Goal: Information Seeking & Learning: Check status

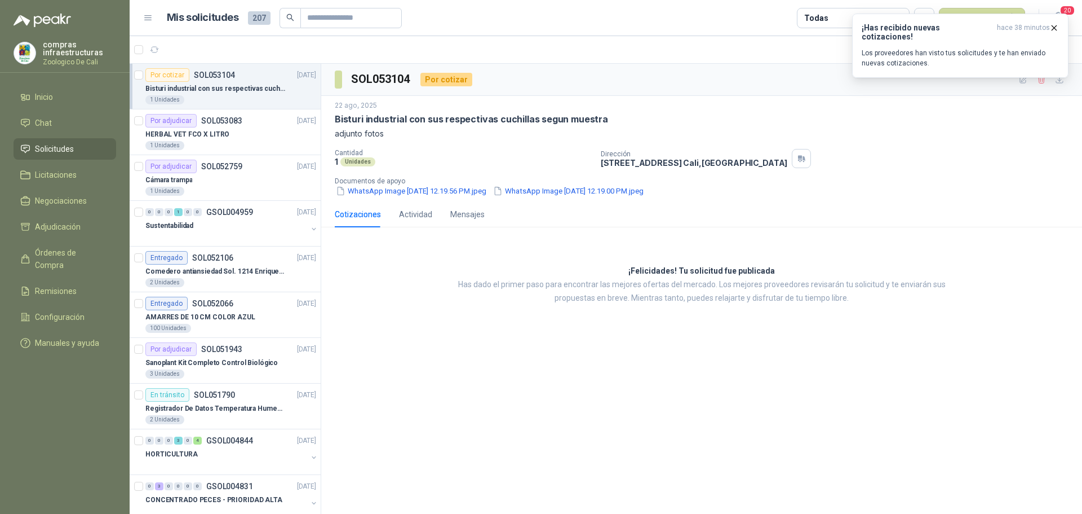
click at [60, 189] on ul "Inicio Chat Solicitudes Licitaciones Negociaciones Adjudicación Órdenes de Comp…" at bounding box center [65, 222] width 130 height 272
click at [104, 204] on li "Negociaciones" at bounding box center [64, 200] width 89 height 12
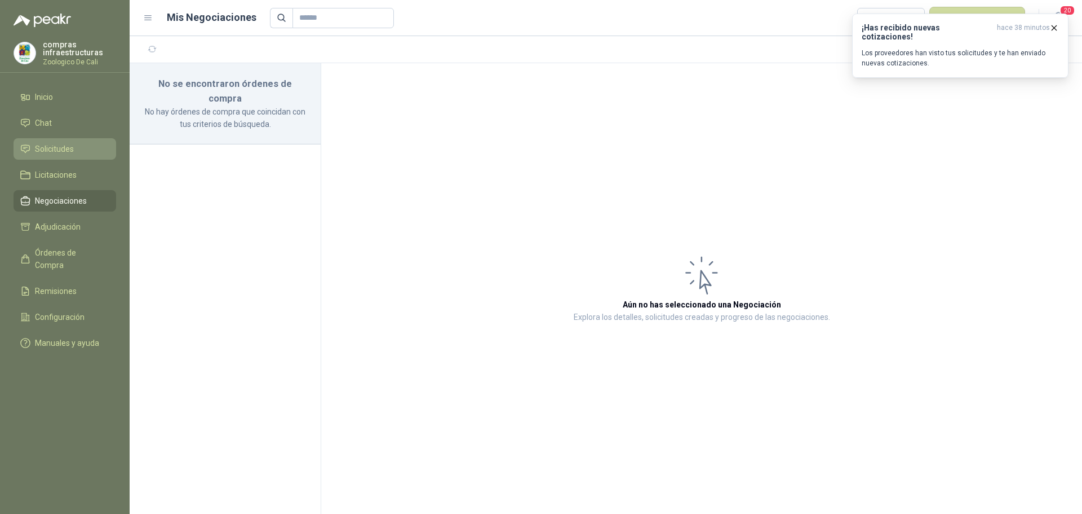
click at [73, 143] on span "Solicitudes" at bounding box center [54, 149] width 39 height 12
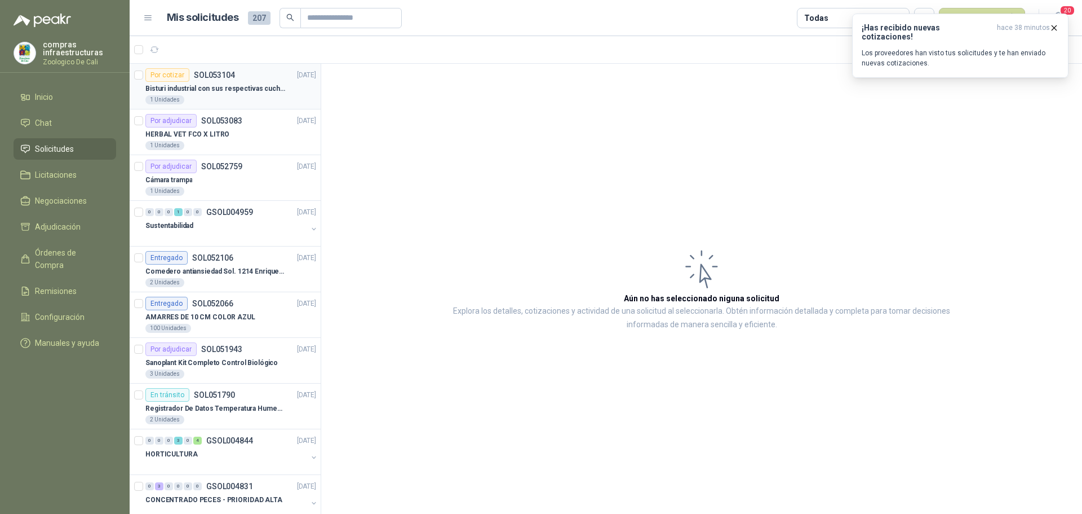
click at [220, 88] on p "Bisturi industrial con sus respectivas cuchillas segun muestra" at bounding box center [215, 88] width 140 height 11
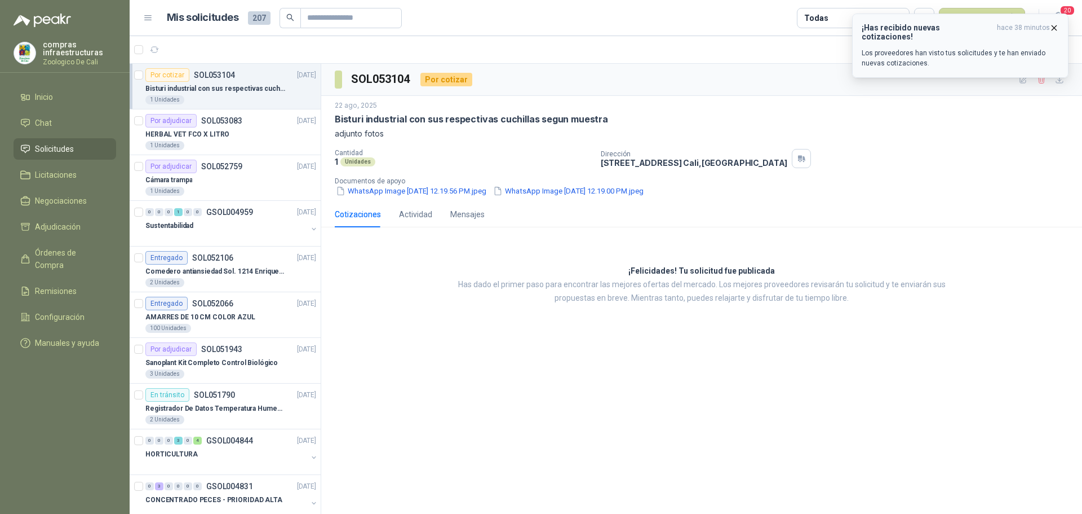
click at [1052, 29] on icon "button" at bounding box center [1055, 28] width 10 height 10
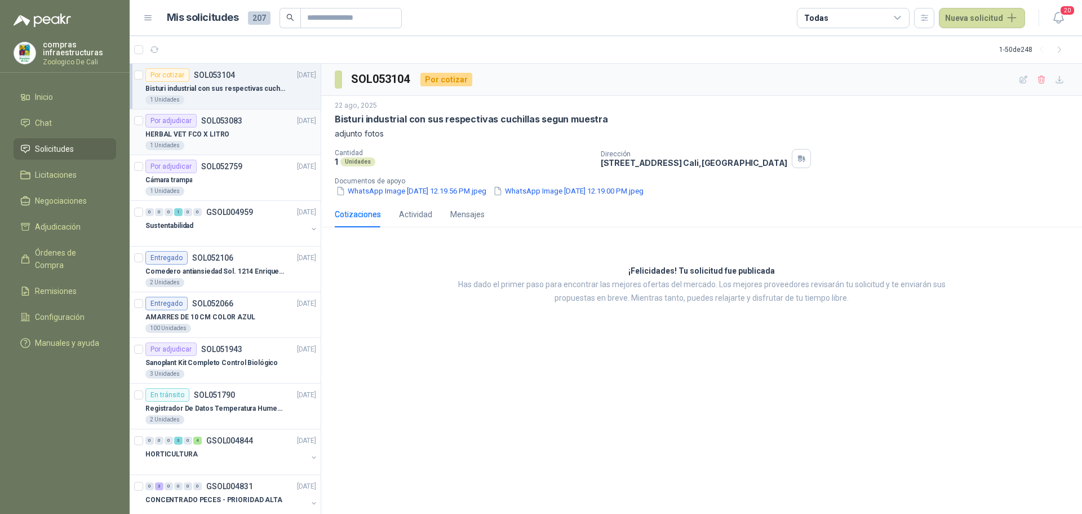
click at [211, 141] on div "1 Unidades" at bounding box center [230, 145] width 171 height 9
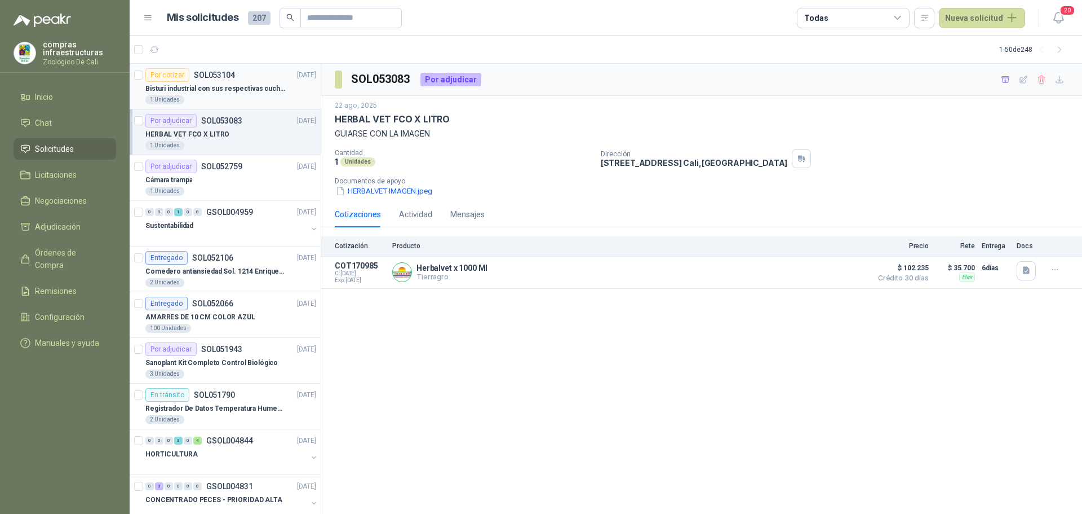
click at [231, 90] on p "Bisturi industrial con sus respectivas cuchillas segun muestra" at bounding box center [215, 88] width 140 height 11
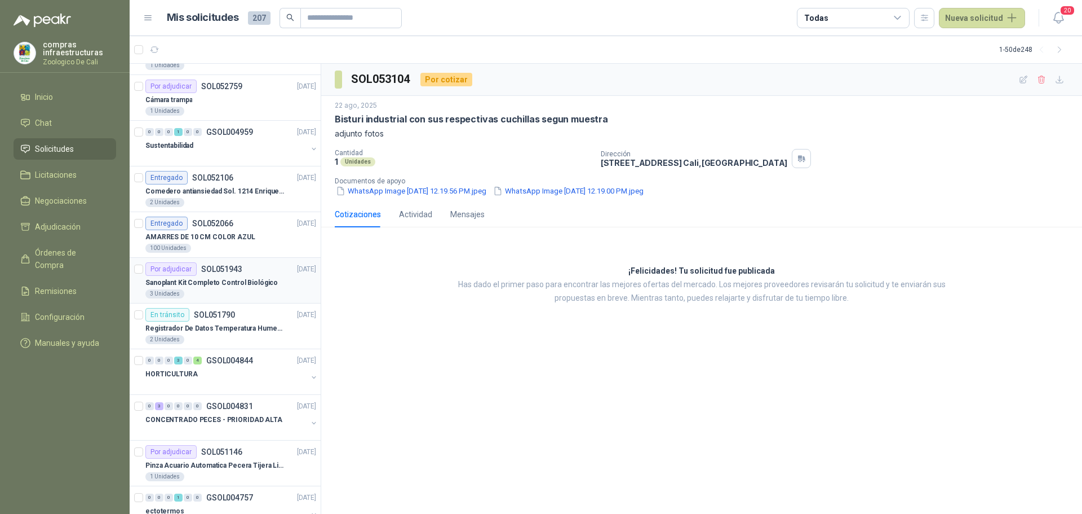
scroll to position [169, 0]
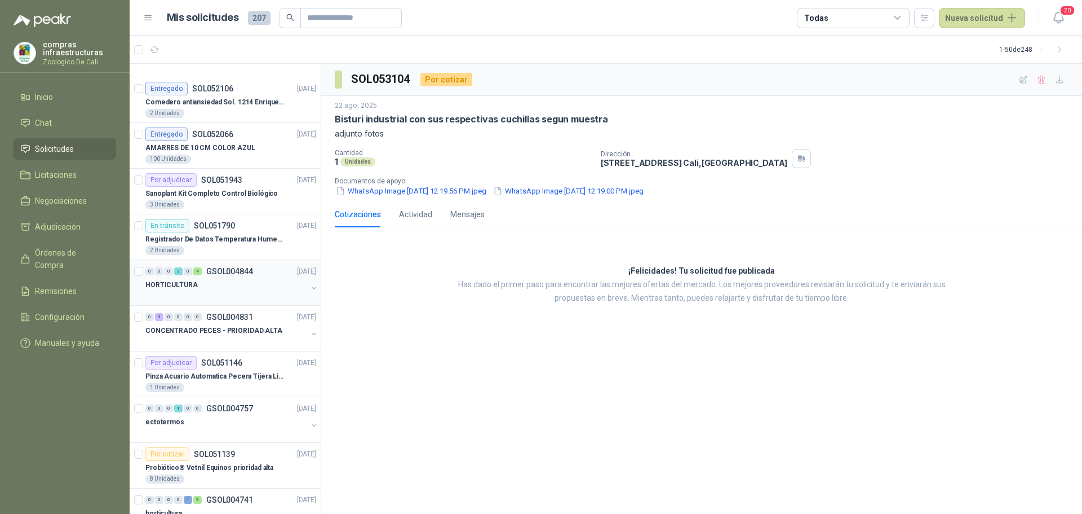
click at [253, 295] on div at bounding box center [226, 295] width 162 height 9
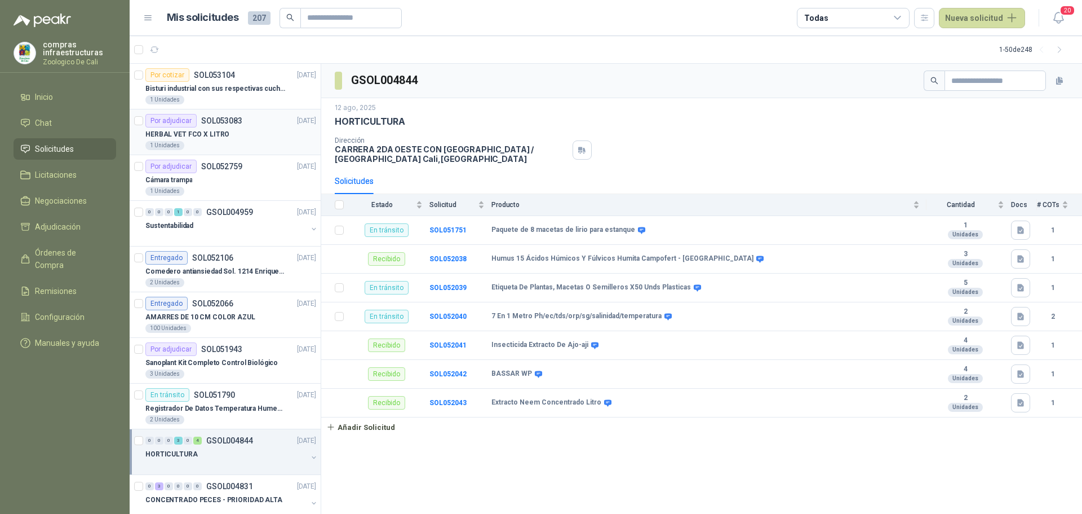
drag, startPoint x: 215, startPoint y: 125, endPoint x: 220, endPoint y: 126, distance: 5.7
click at [215, 125] on p "SOL053083" at bounding box center [221, 121] width 41 height 8
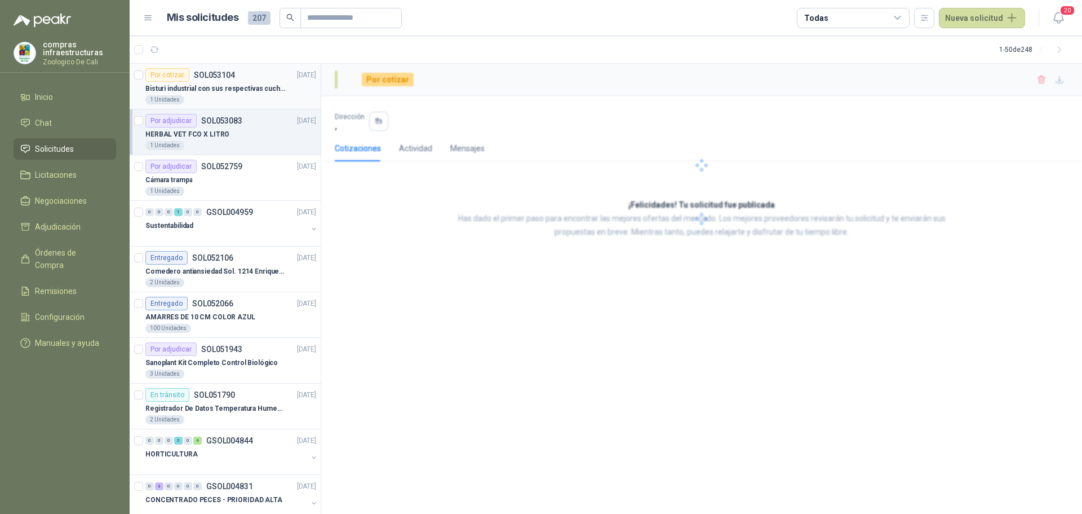
click at [257, 77] on div "Por cotizar SOL053104 [DATE]" at bounding box center [230, 75] width 171 height 14
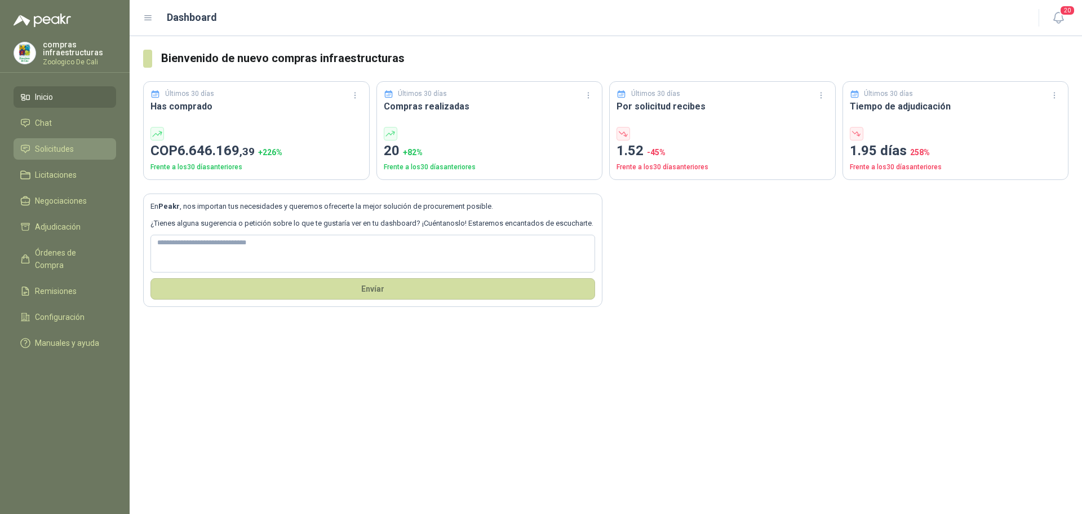
click at [71, 146] on span "Solicitudes" at bounding box center [54, 149] width 39 height 12
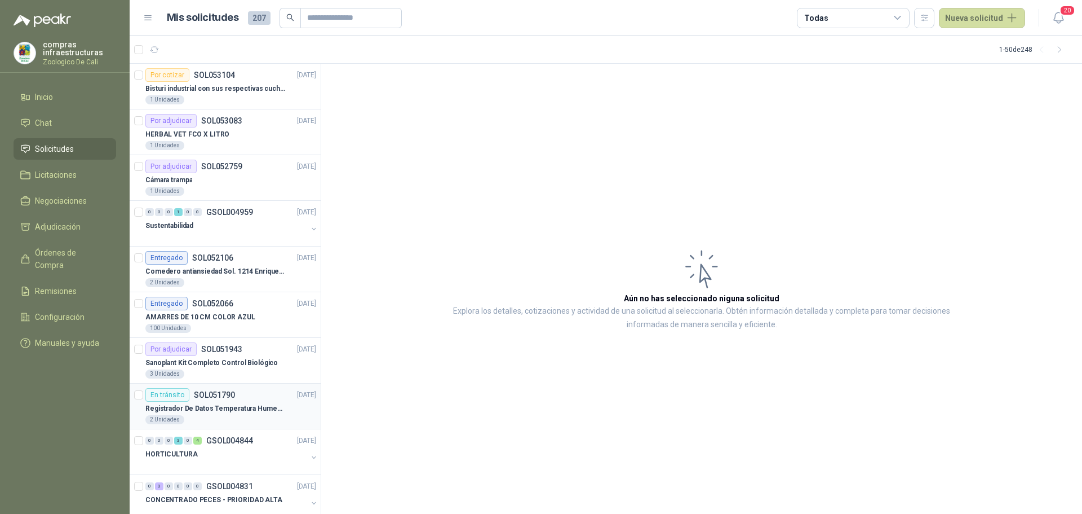
click at [241, 398] on div "En tránsito SOL051790 12/08/25" at bounding box center [230, 395] width 171 height 14
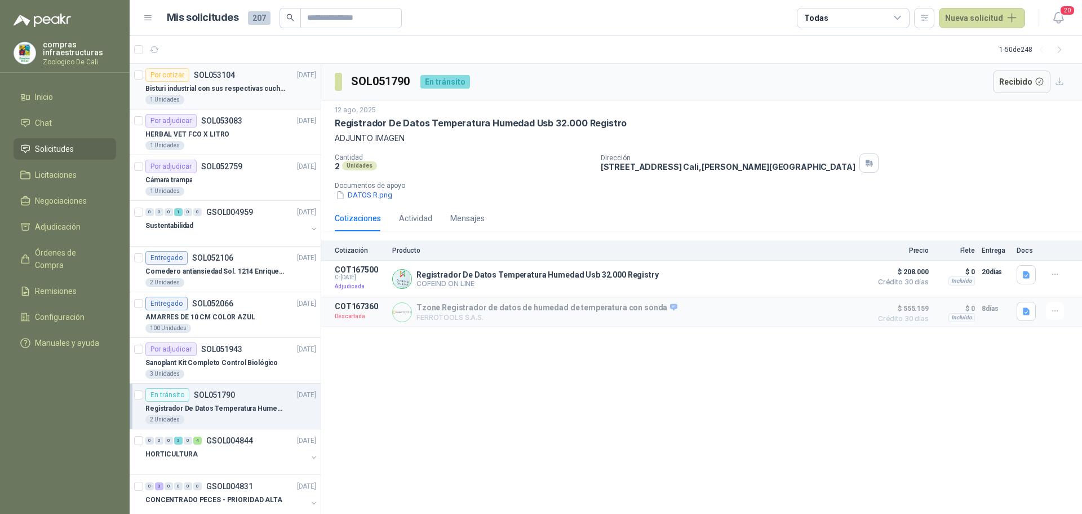
click at [182, 93] on p "Bisturi industrial con sus respectivas cuchillas segun muestra" at bounding box center [215, 88] width 140 height 11
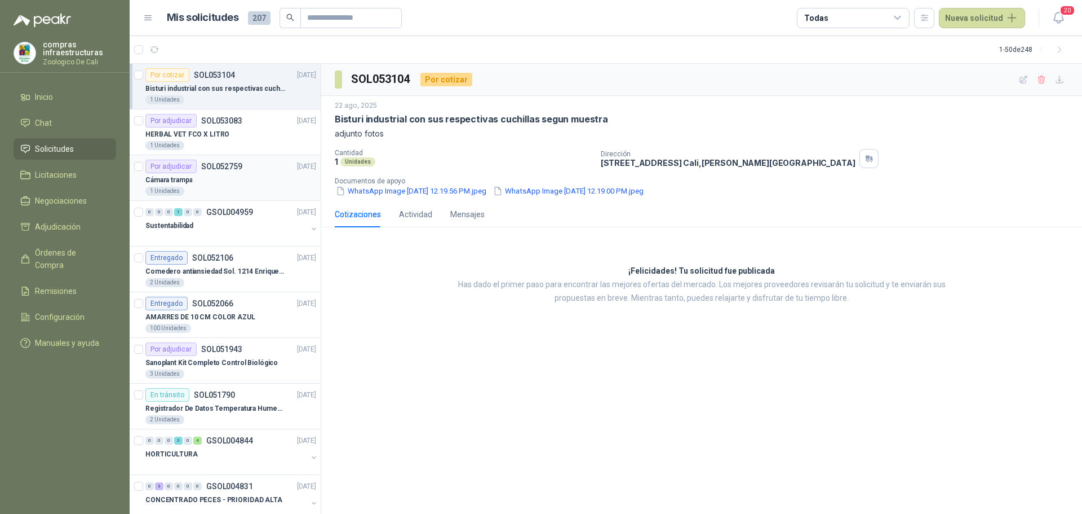
click at [224, 158] on article "Por adjudicar SOL052759 21/08/25 Cámara trampa 1 Unidades" at bounding box center [225, 178] width 191 height 46
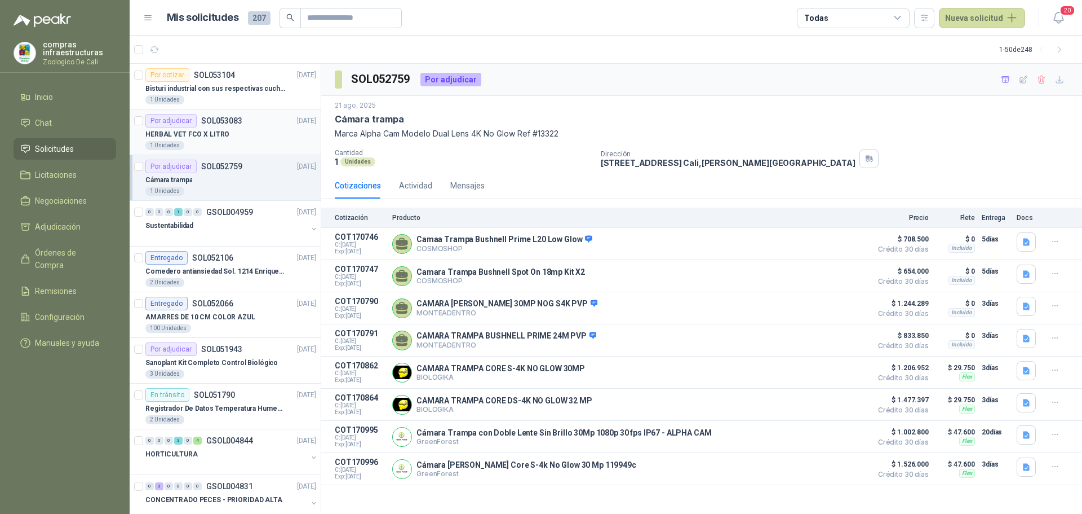
click at [230, 146] on div "1 Unidades" at bounding box center [230, 145] width 171 height 9
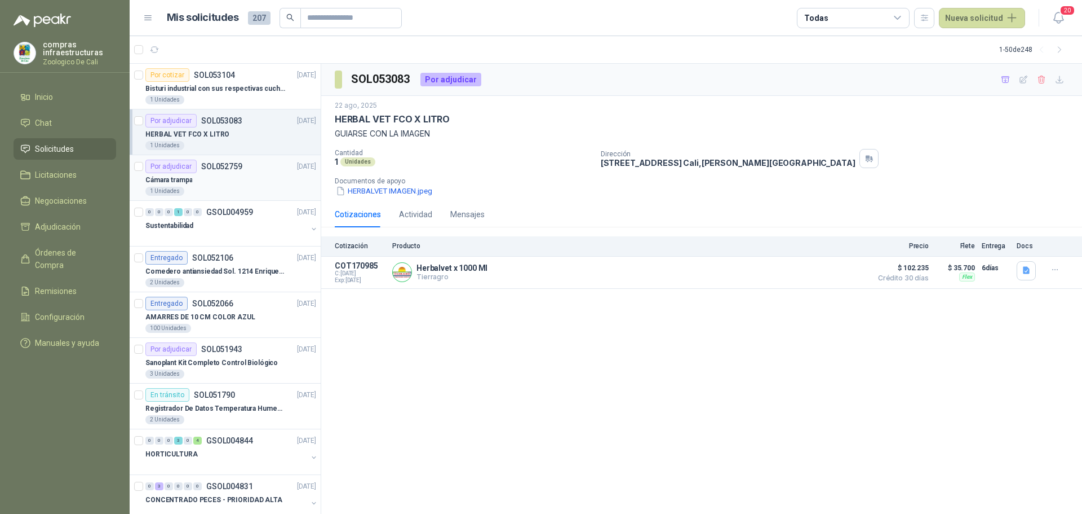
click at [229, 175] on div "Cámara trampa" at bounding box center [230, 180] width 171 height 14
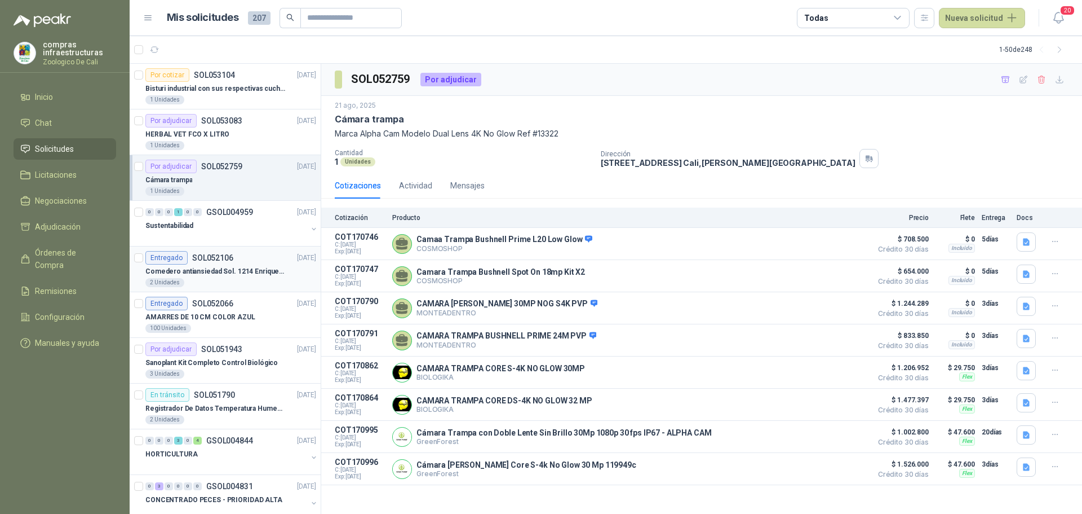
click at [223, 270] on p "Comedero antiansiedad Sol. 1214 Enriquecimiento" at bounding box center [215, 271] width 140 height 11
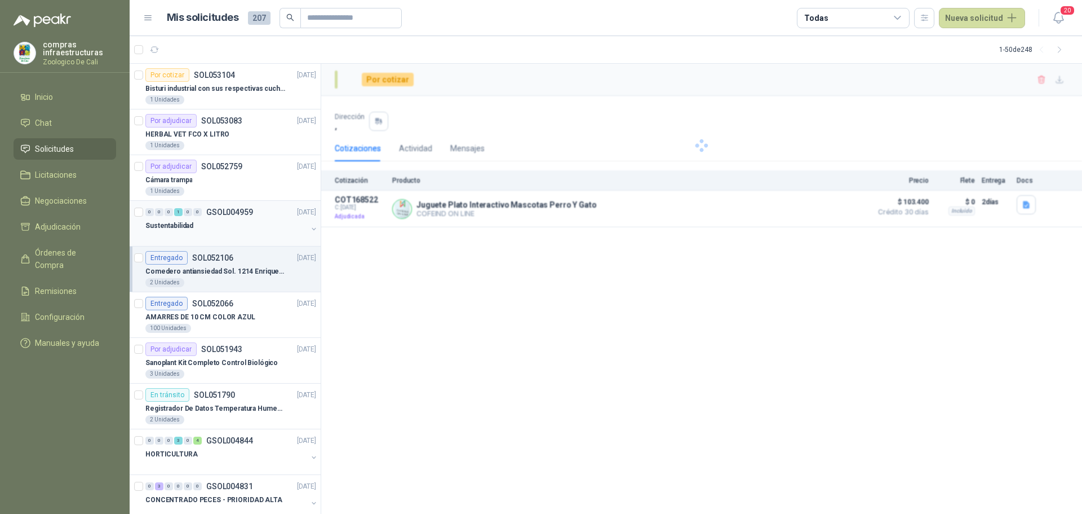
click at [218, 229] on div "Sustentabilidad" at bounding box center [226, 226] width 162 height 14
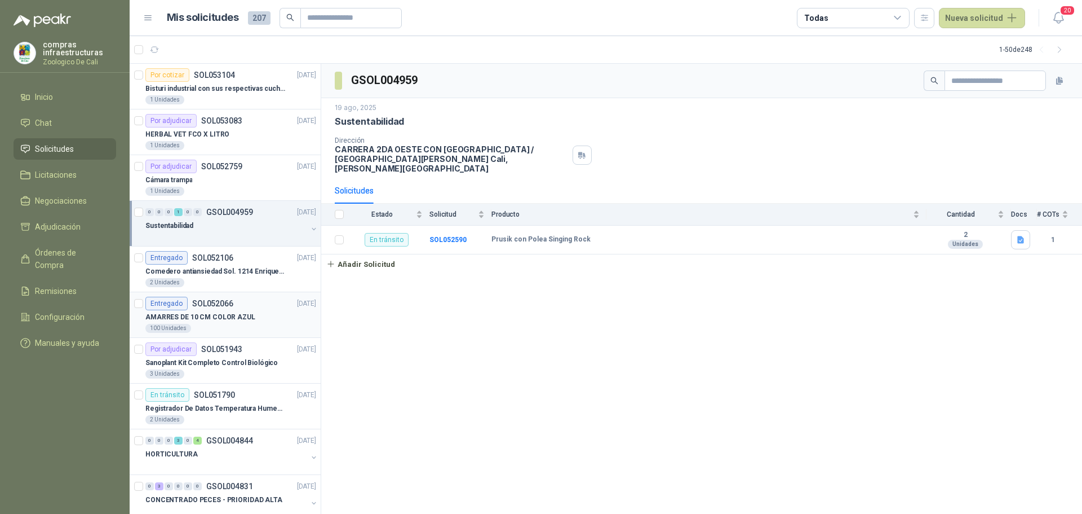
click at [250, 297] on div "Entregado SOL052066 13/08/25" at bounding box center [230, 304] width 171 height 14
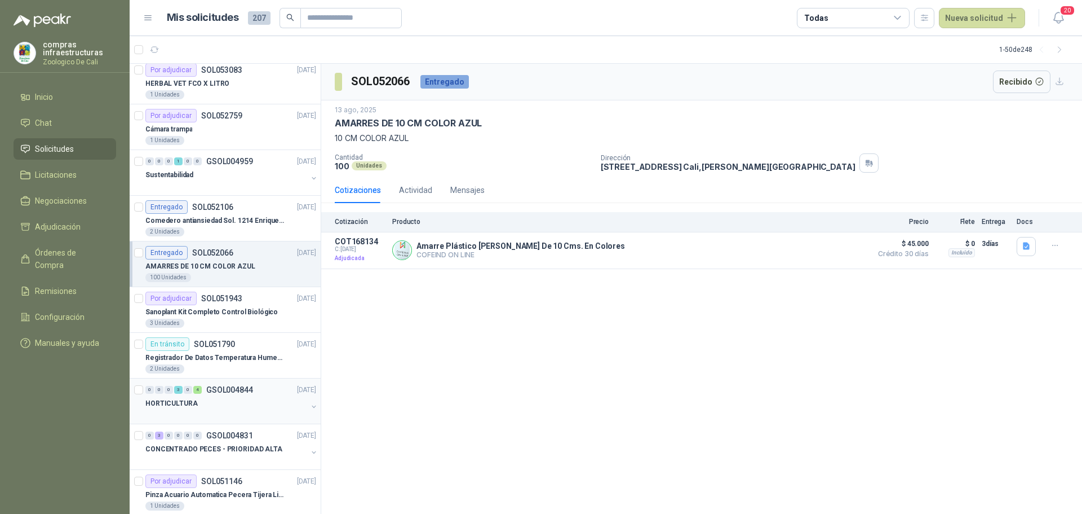
scroll to position [169, 0]
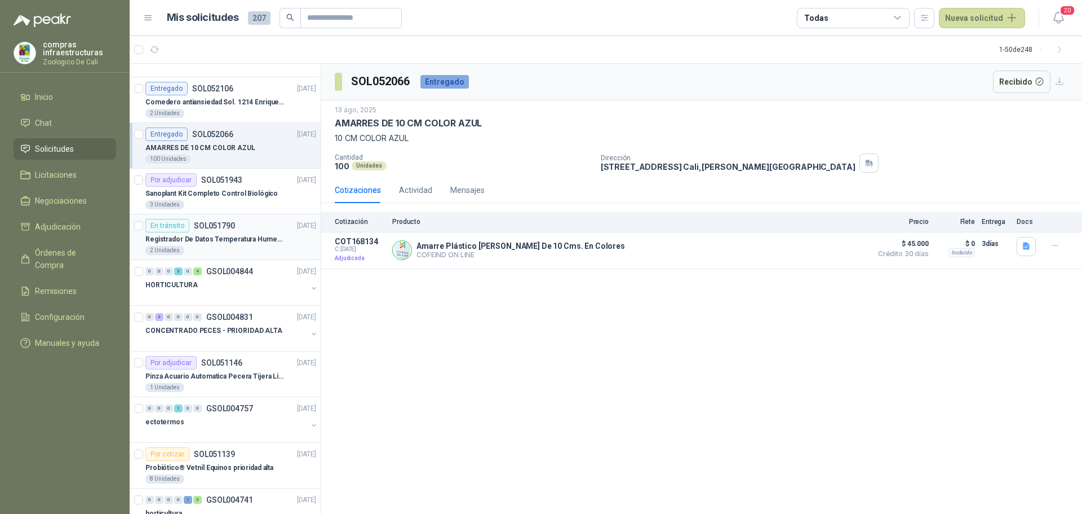
click at [225, 249] on div "2 Unidades" at bounding box center [230, 250] width 171 height 9
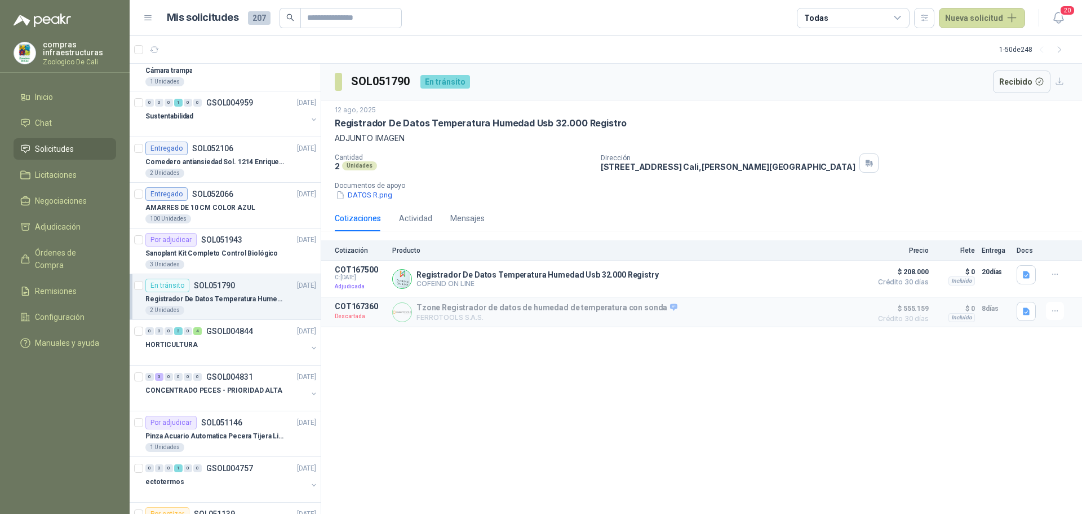
scroll to position [113, 0]
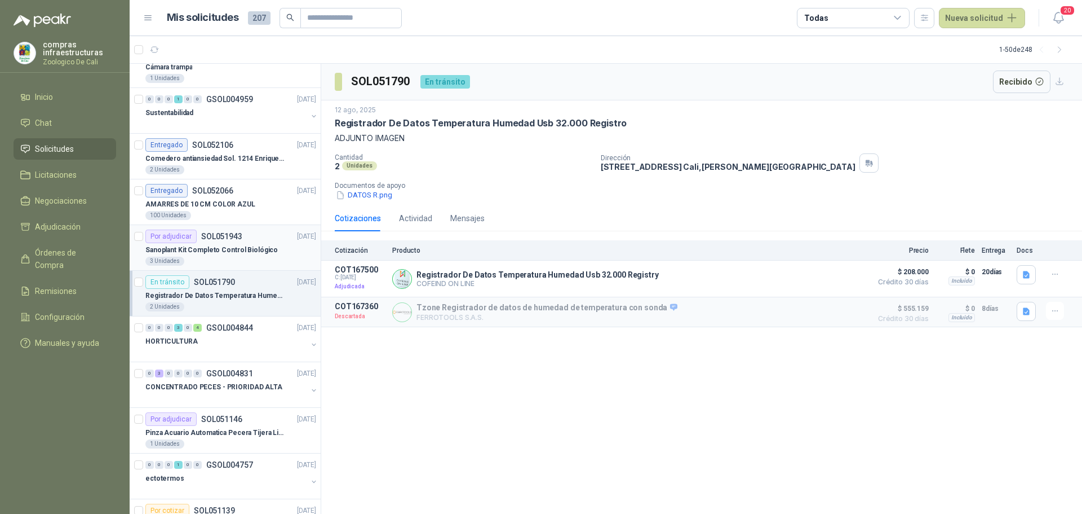
click at [231, 246] on p "Sanoplant Kit Completo Control Biológico" at bounding box center [211, 250] width 132 height 11
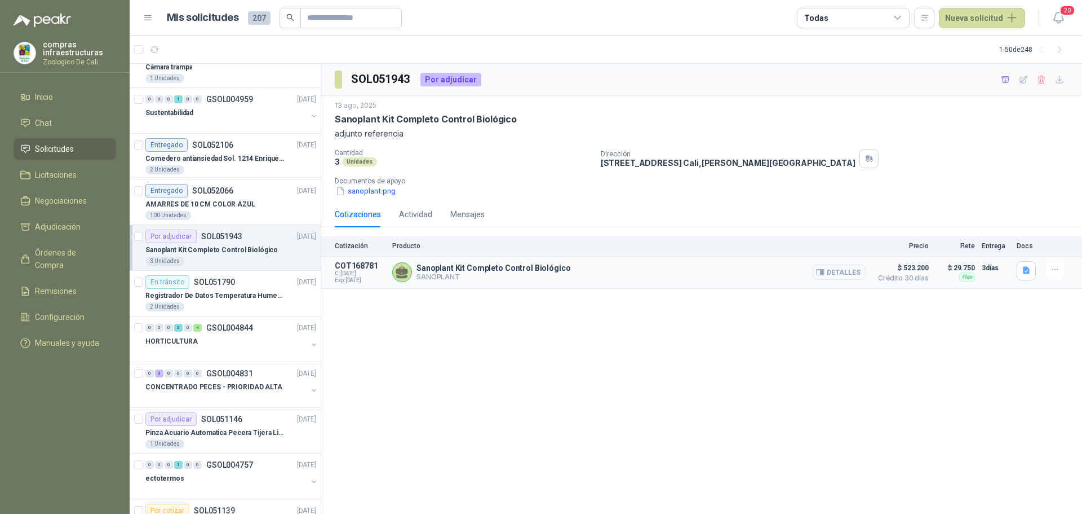
click at [843, 272] on button "Detalles" at bounding box center [839, 271] width 53 height 15
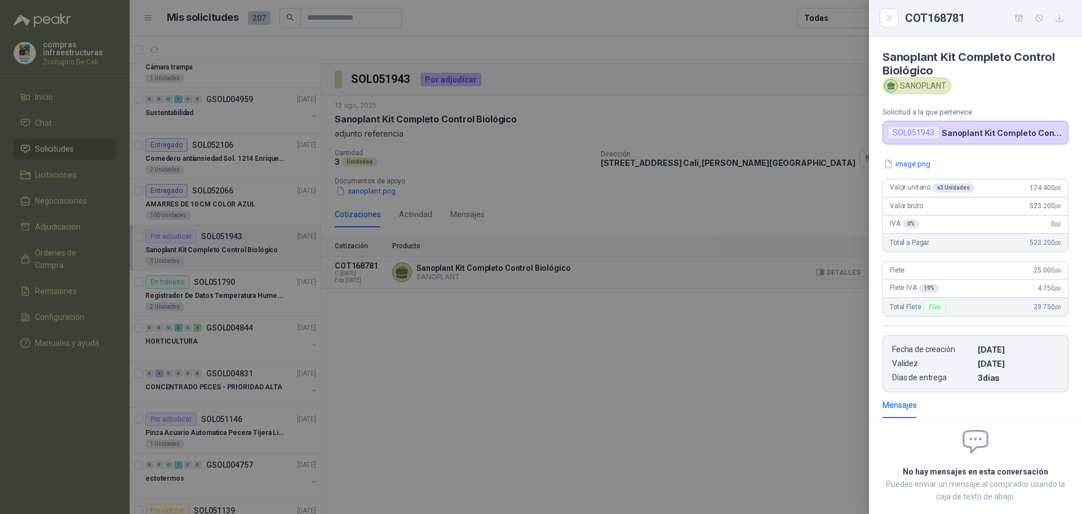
scroll to position [60, 0]
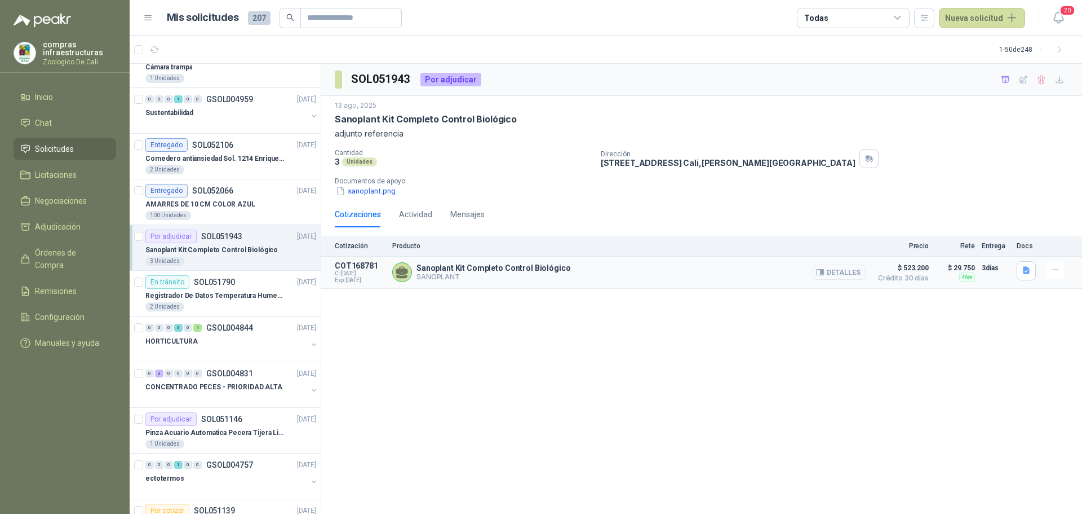
click at [844, 268] on button "Detalles" at bounding box center [839, 271] width 53 height 15
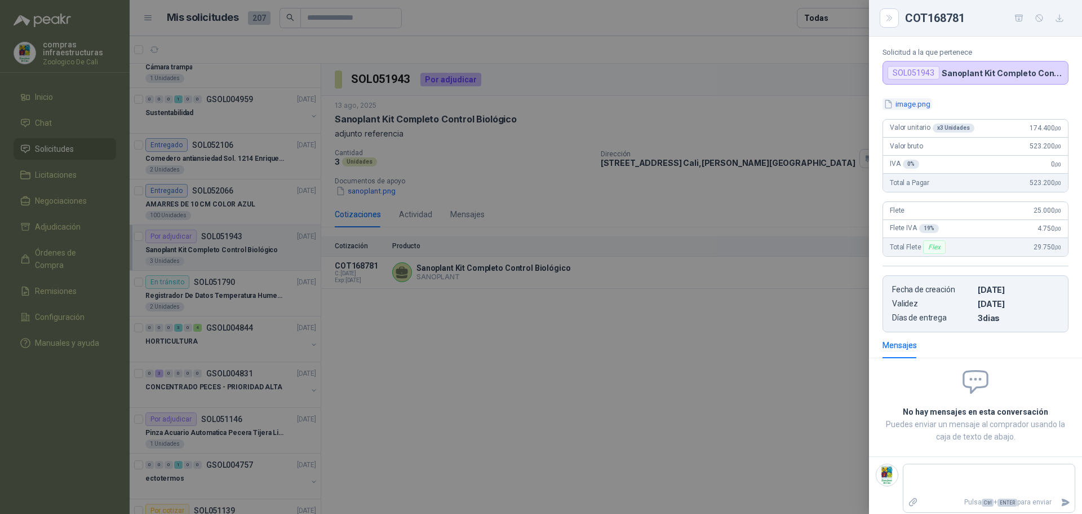
click at [916, 105] on button "image.png" at bounding box center [907, 104] width 49 height 12
drag, startPoint x: 473, startPoint y: 396, endPoint x: 404, endPoint y: 240, distance: 170.9
click at [472, 396] on div at bounding box center [541, 257] width 1082 height 514
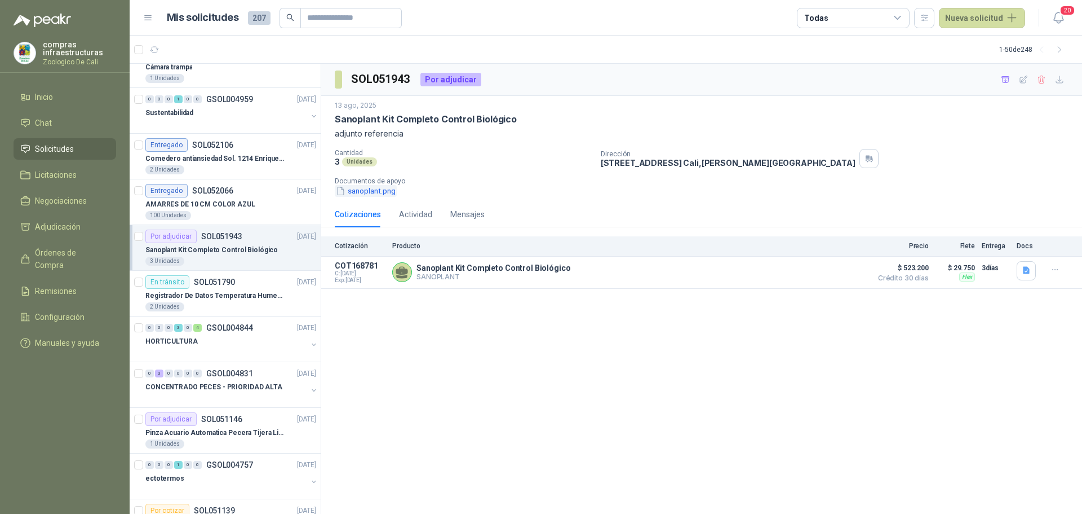
click at [391, 188] on button "sanoplant.png" at bounding box center [366, 191] width 62 height 12
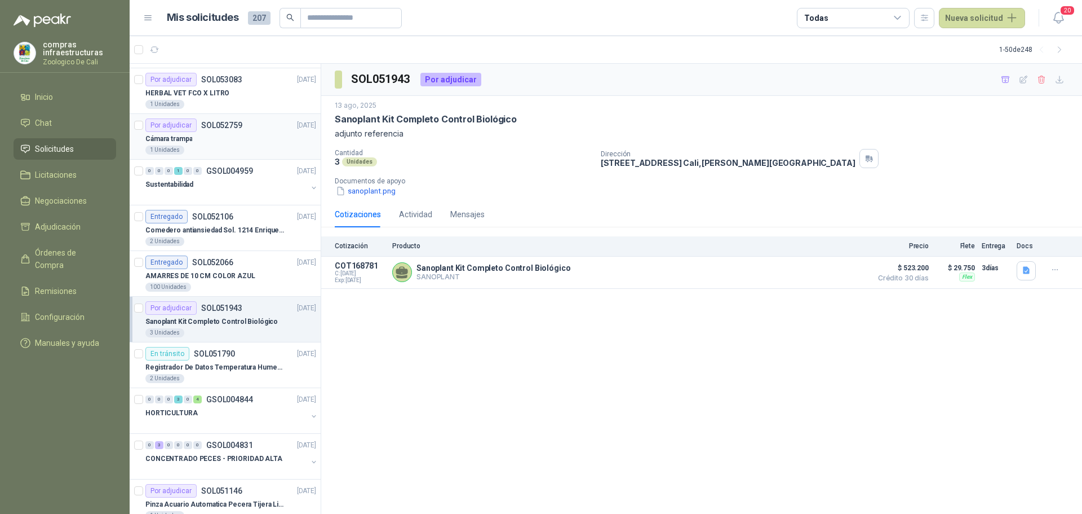
scroll to position [0, 0]
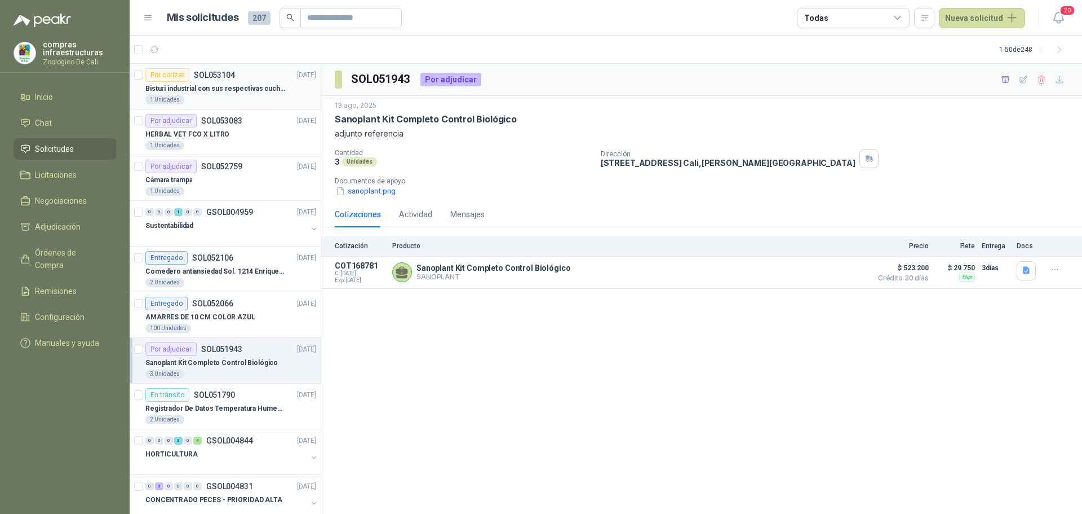
click at [239, 93] on p "Bisturi industrial con sus respectivas cuchillas segun muestra" at bounding box center [215, 88] width 140 height 11
